Goal: Task Accomplishment & Management: Use online tool/utility

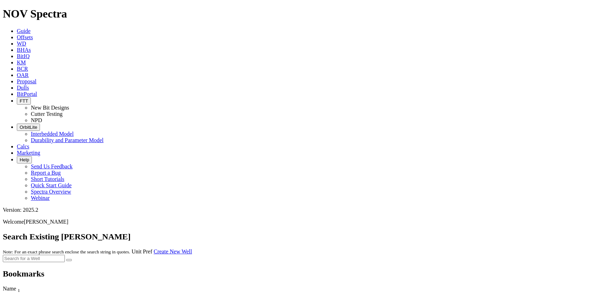
click at [33, 34] on span "Offsets" at bounding box center [25, 37] width 16 height 6
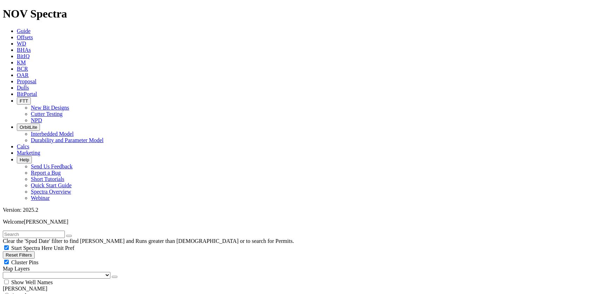
click at [43, 231] on input "text" at bounding box center [34, 234] width 62 height 7
type input "[PERSON_NAME]"
click at [73, 235] on button "submit" at bounding box center [76, 236] width 6 height 2
radio input "true"
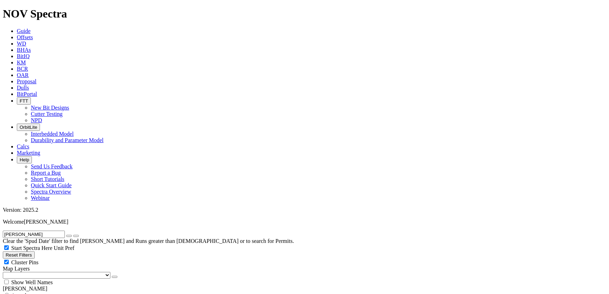
radio input "false"
radio input "true"
drag, startPoint x: 39, startPoint y: 120, endPoint x: 41, endPoint y: 131, distance: 11.8
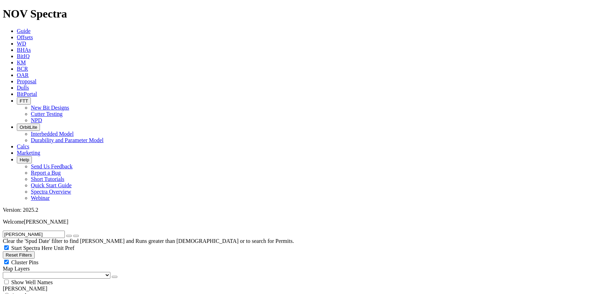
radio input "true"
radio input "false"
type input "5"
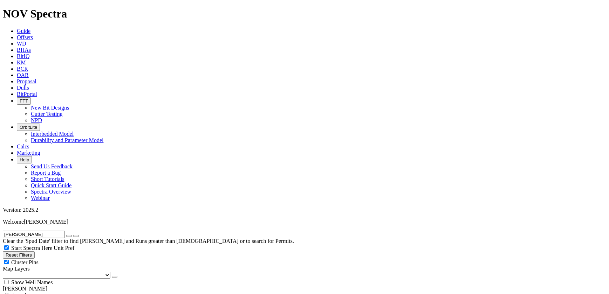
type input "[DATE]"
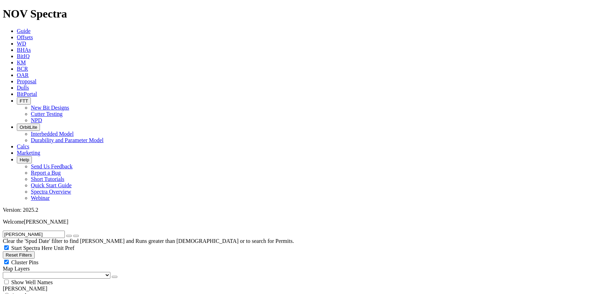
scroll to position [286, 0]
drag, startPoint x: 34, startPoint y: 172, endPoint x: 14, endPoint y: 178, distance: 20.4
click at [69, 236] on icon "button" at bounding box center [69, 236] width 0 height 0
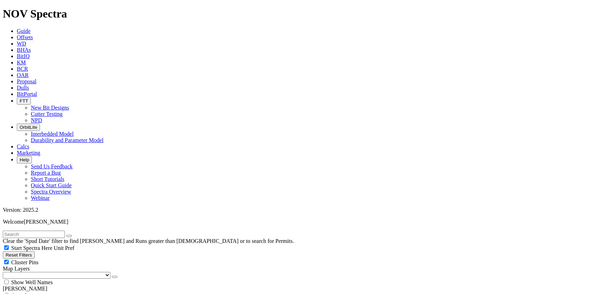
select select "12.25"
checkbox input "false"
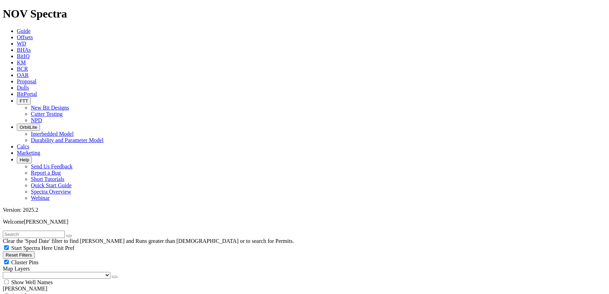
type input "2000"
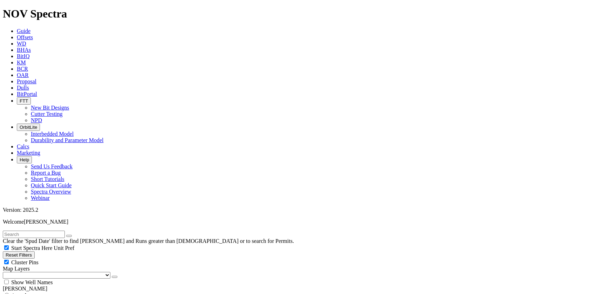
type input "7000"
drag, startPoint x: 54, startPoint y: 131, endPoint x: 59, endPoint y: 132, distance: 5.3
type input "3"
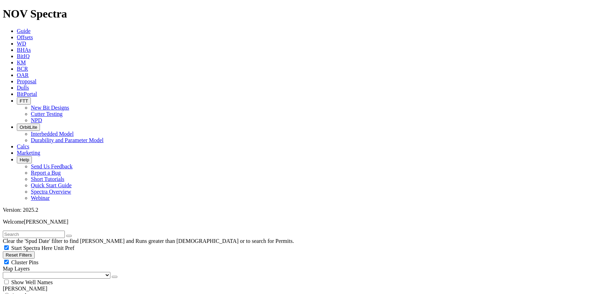
scroll to position [445, 0]
drag, startPoint x: 41, startPoint y: 251, endPoint x: 61, endPoint y: 251, distance: 20.0
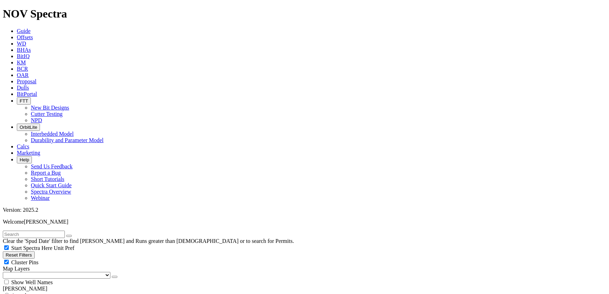
select select
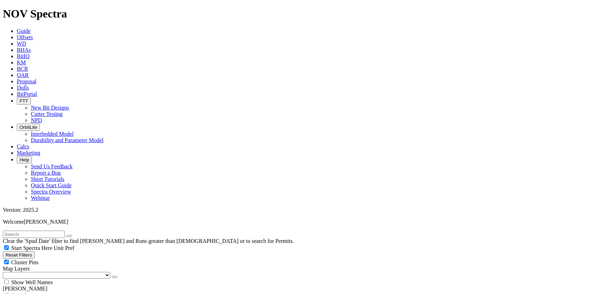
drag, startPoint x: 46, startPoint y: 130, endPoint x: 64, endPoint y: 132, distance: 18.6
type input "5"
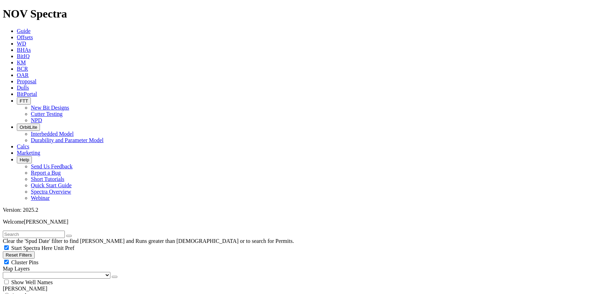
type input "6000"
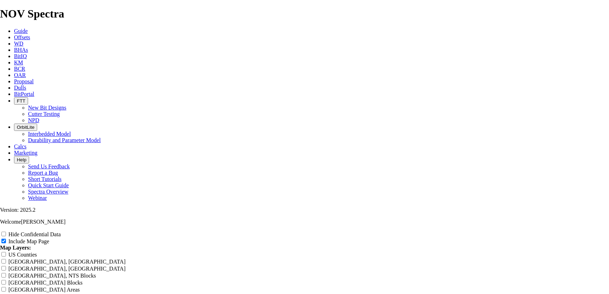
scroll to position [796, 0]
radio input "true"
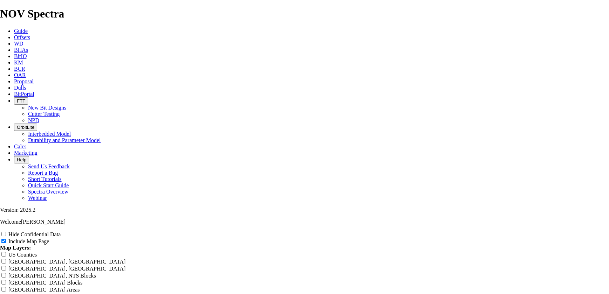
click at [520, 231] on div "Hide Confidential Data Include Map Page Map Layers: [GEOGRAPHIC_DATA] Counties …" at bounding box center [304, 293] width 609 height 124
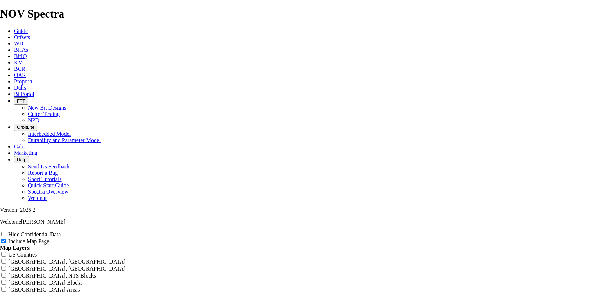
scroll to position [1051, 0]
